Goal: Navigation & Orientation: Find specific page/section

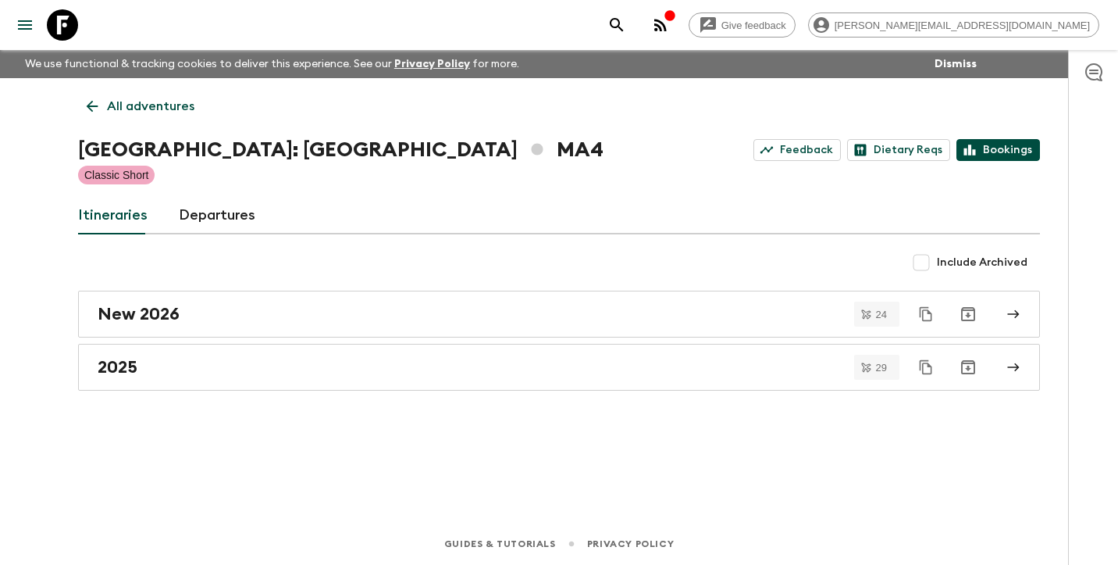
click at [1006, 150] on link "Bookings" at bounding box center [999, 150] width 84 height 22
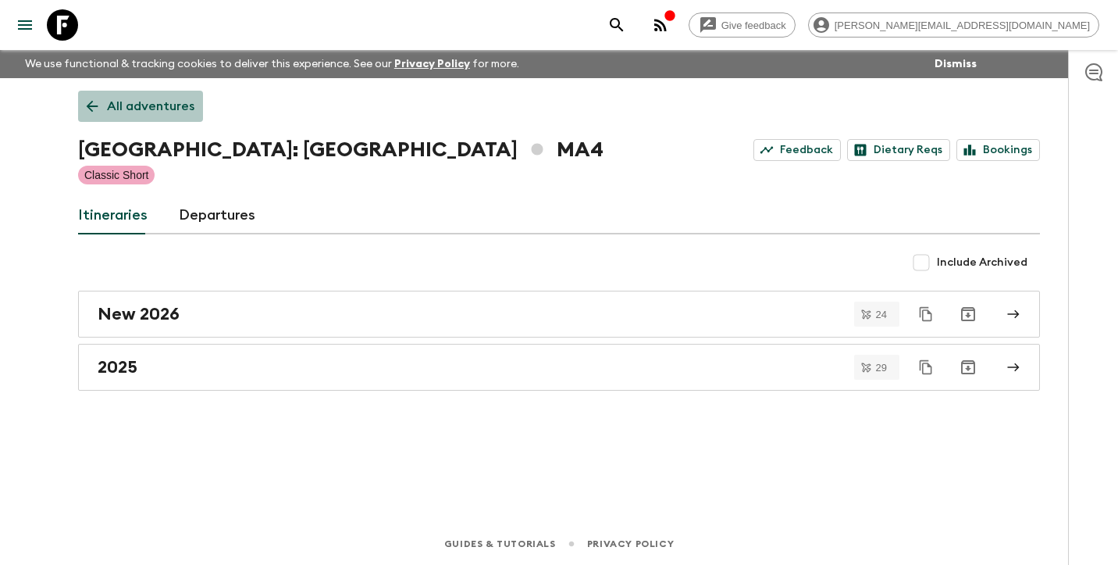
click at [144, 105] on p "All adventures" at bounding box center [150, 106] width 87 height 19
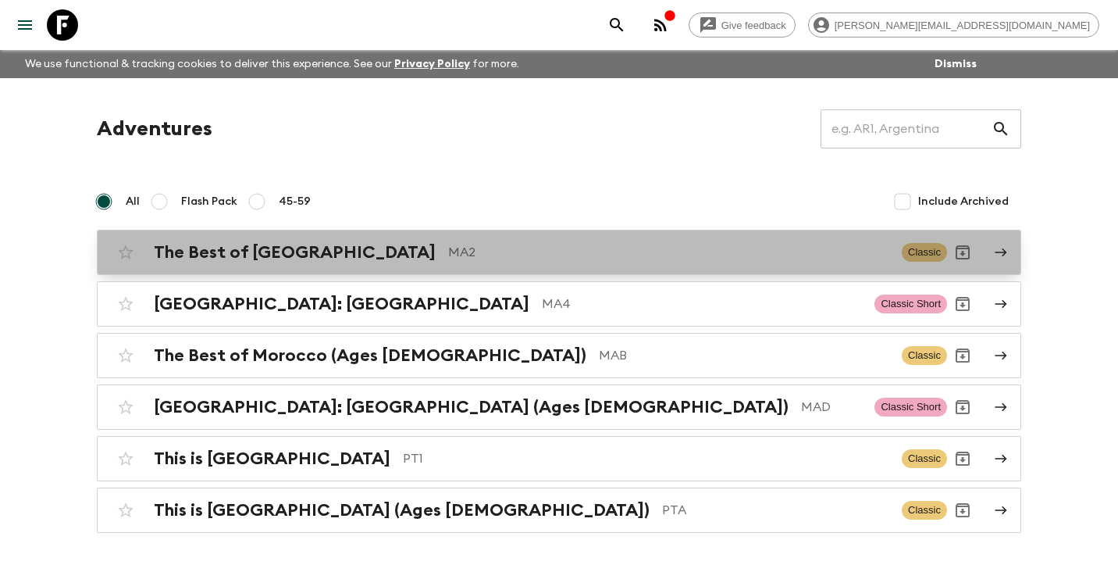
click at [265, 251] on h2 "The Best of [GEOGRAPHIC_DATA]" at bounding box center [295, 252] width 282 height 20
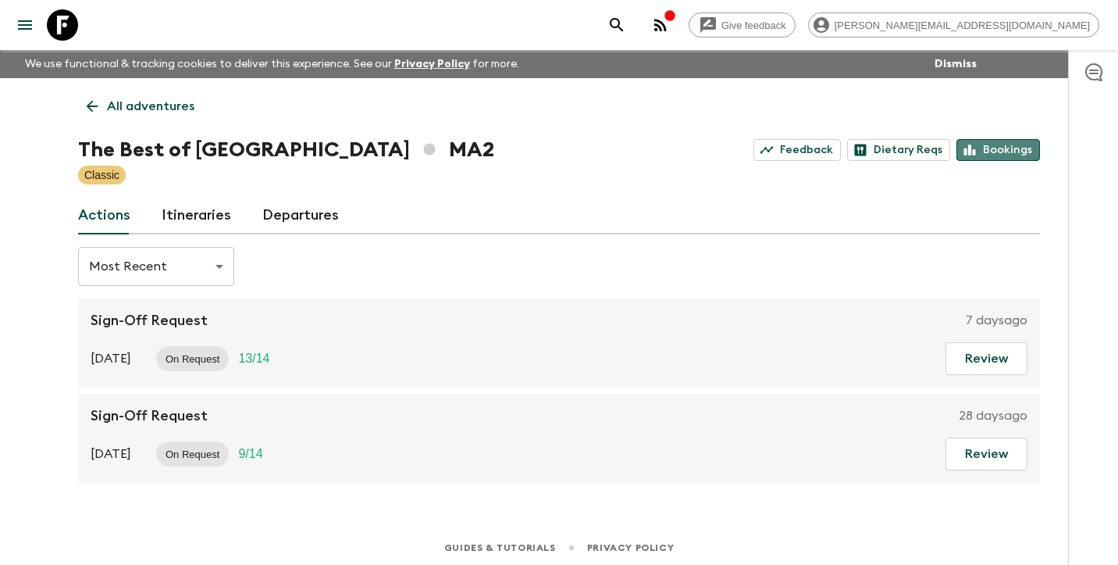
click at [1007, 151] on link "Bookings" at bounding box center [999, 150] width 84 height 22
click at [144, 105] on p "All adventures" at bounding box center [150, 106] width 87 height 19
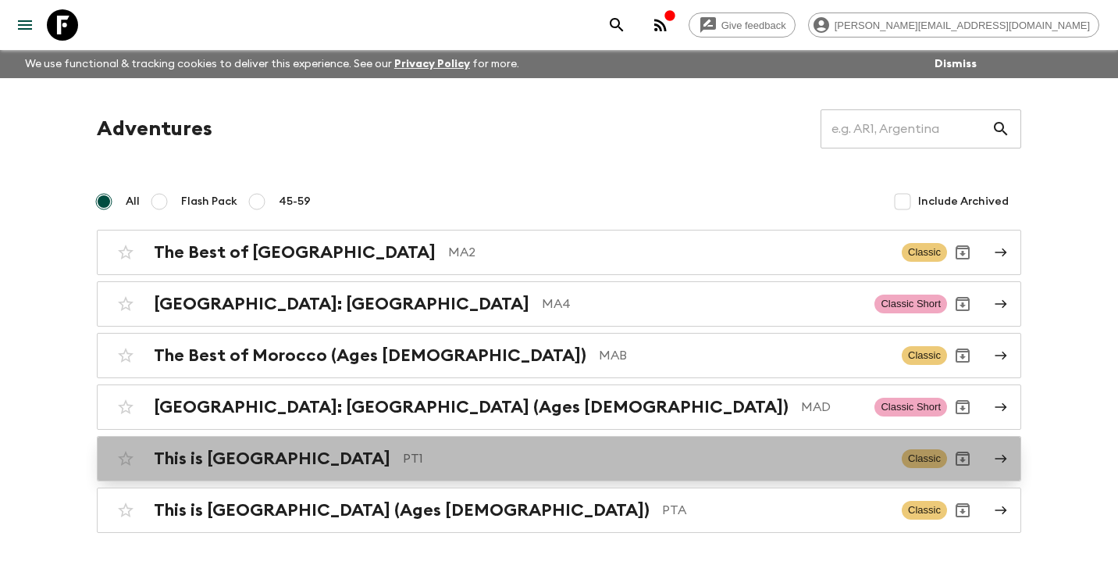
click at [244, 454] on h2 "This is [GEOGRAPHIC_DATA]" at bounding box center [272, 458] width 237 height 20
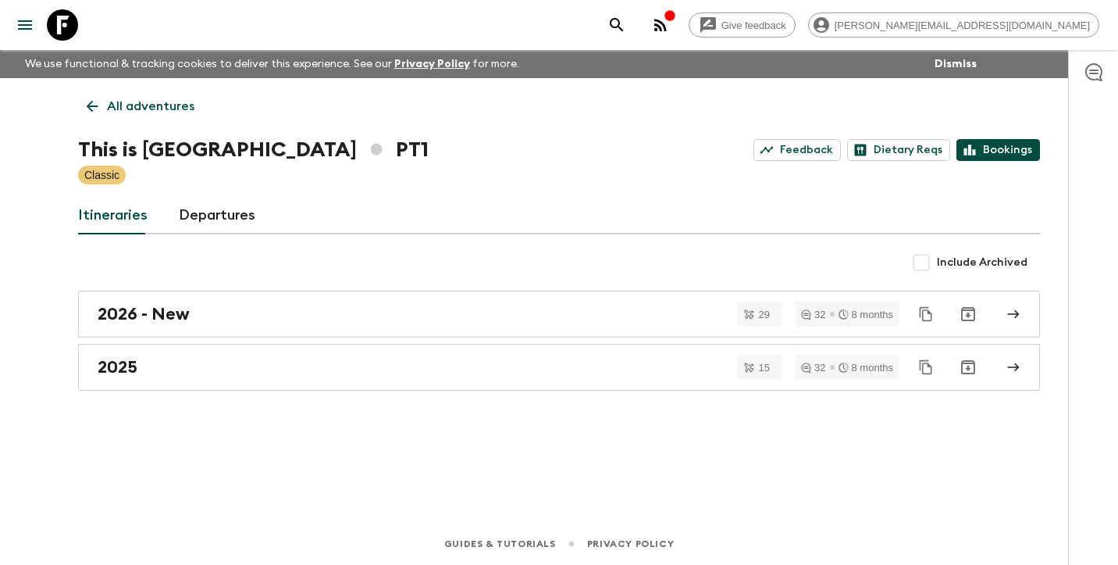
click at [1008, 151] on link "Bookings" at bounding box center [999, 150] width 84 height 22
